Goal: Find specific fact: Find specific fact

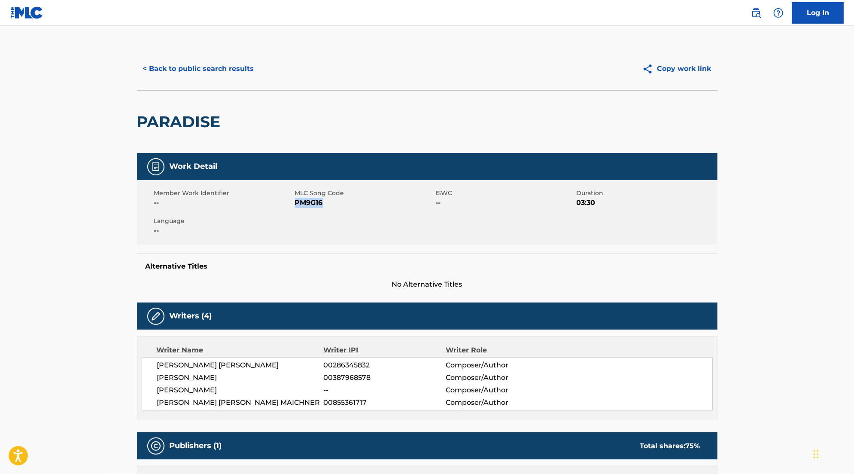
drag, startPoint x: 295, startPoint y: 201, endPoint x: 380, endPoint y: 201, distance: 84.6
click at [380, 201] on span "PM9G16" at bounding box center [364, 203] width 139 height 10
copy span "PM9G16"
click at [255, 70] on button "< Back to public search results" at bounding box center [198, 68] width 123 height 21
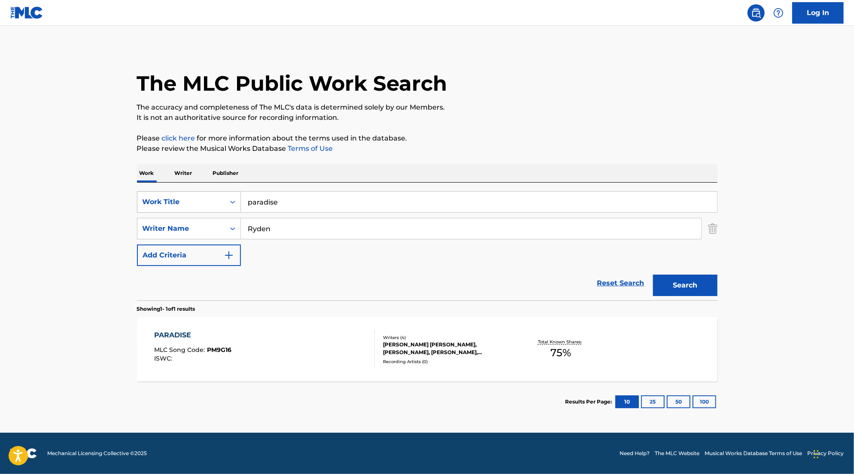
click at [233, 204] on icon "Search Form" at bounding box center [232, 202] width 9 height 9
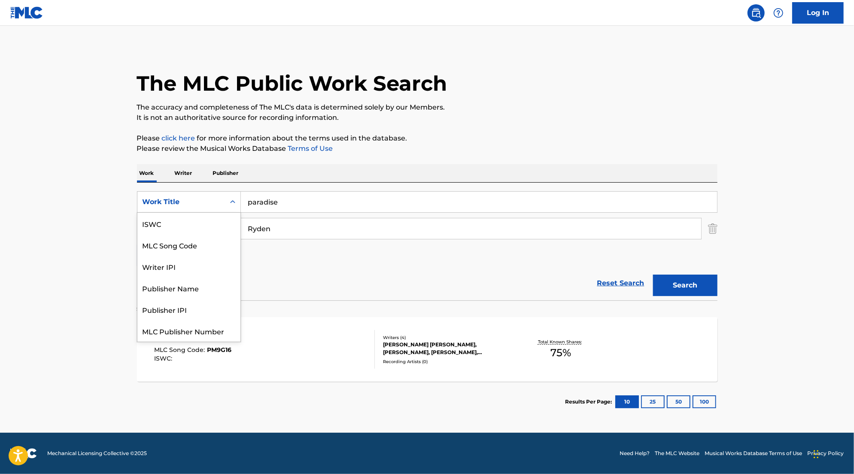
scroll to position [21, 0]
click at [466, 127] on div "The MLC Public Work Search The accuracy and completeness of The MLC's data is d…" at bounding box center [427, 234] width 601 height 375
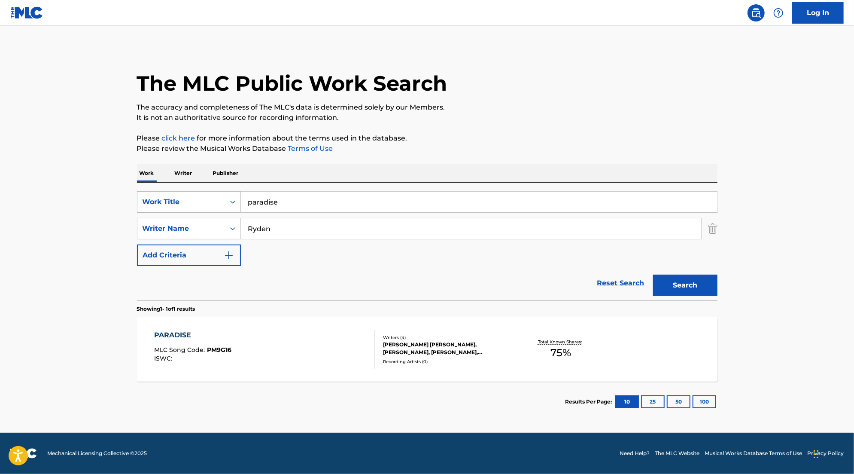
drag, startPoint x: 281, startPoint y: 206, endPoint x: 167, endPoint y: 202, distance: 114.7
click at [167, 202] on div "SearchWithCriteriad4d5560e-090d-4694-8537-96a358e99dd4 Work Title paradise" at bounding box center [427, 201] width 581 height 21
drag, startPoint x: 288, startPoint y: 232, endPoint x: 188, endPoint y: 230, distance: 100.1
click at [188, 230] on div "SearchWithCriteria716a9c00-c419-44fb-93f6-f86f00e0a380 Writer Name [PERSON_NAME]" at bounding box center [427, 228] width 581 height 21
type input "crew"
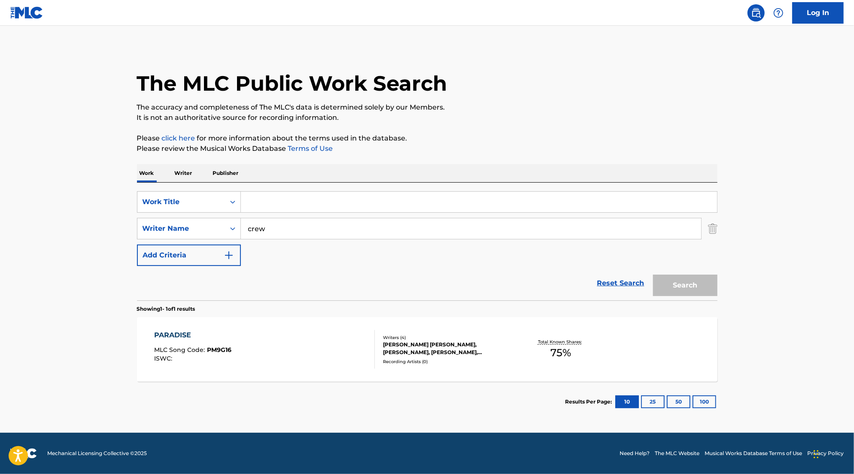
click at [300, 228] on input "crew" at bounding box center [471, 228] width 460 height 21
click at [226, 230] on div "Search Form" at bounding box center [232, 228] width 15 height 15
